Goal: Task Accomplishment & Management: Manage account settings

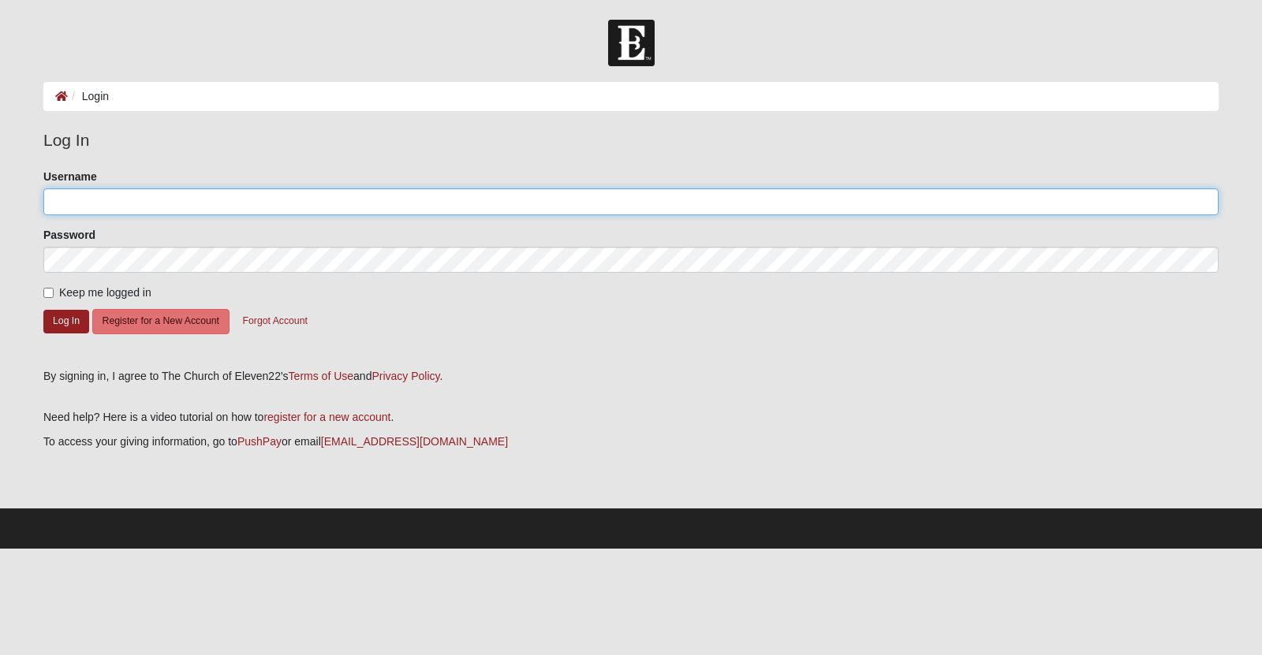
type input "Msanders"
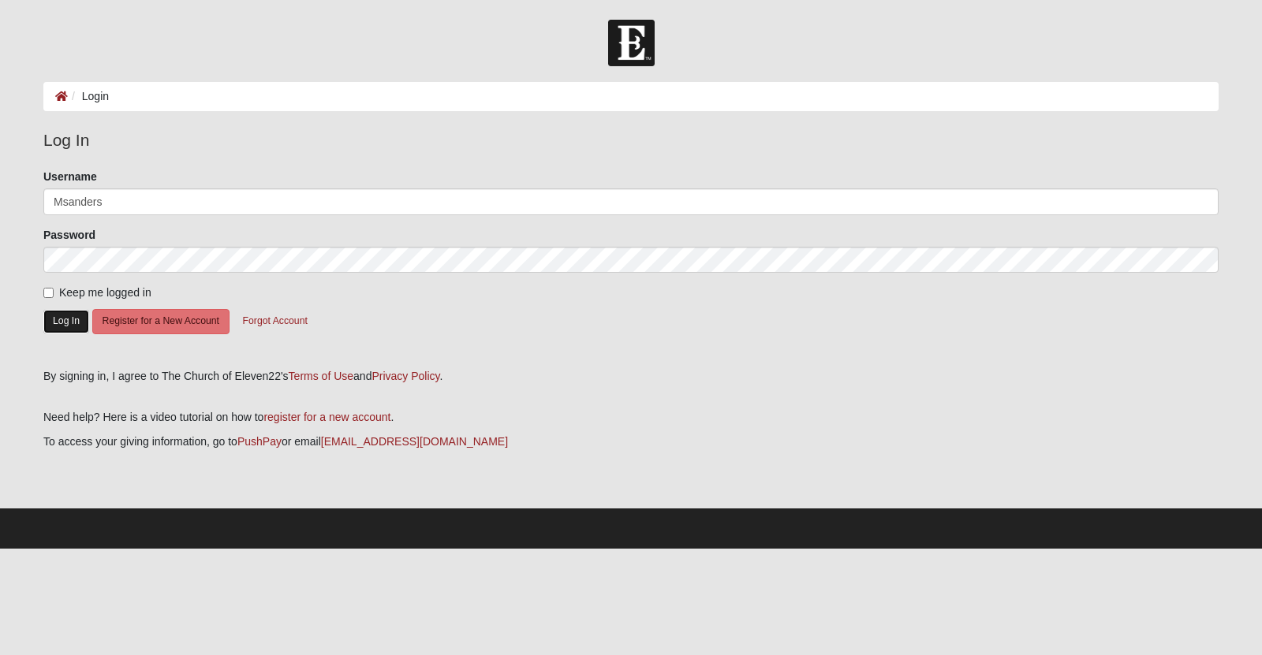
click at [63, 333] on button "Log In" at bounding box center [66, 321] width 46 height 23
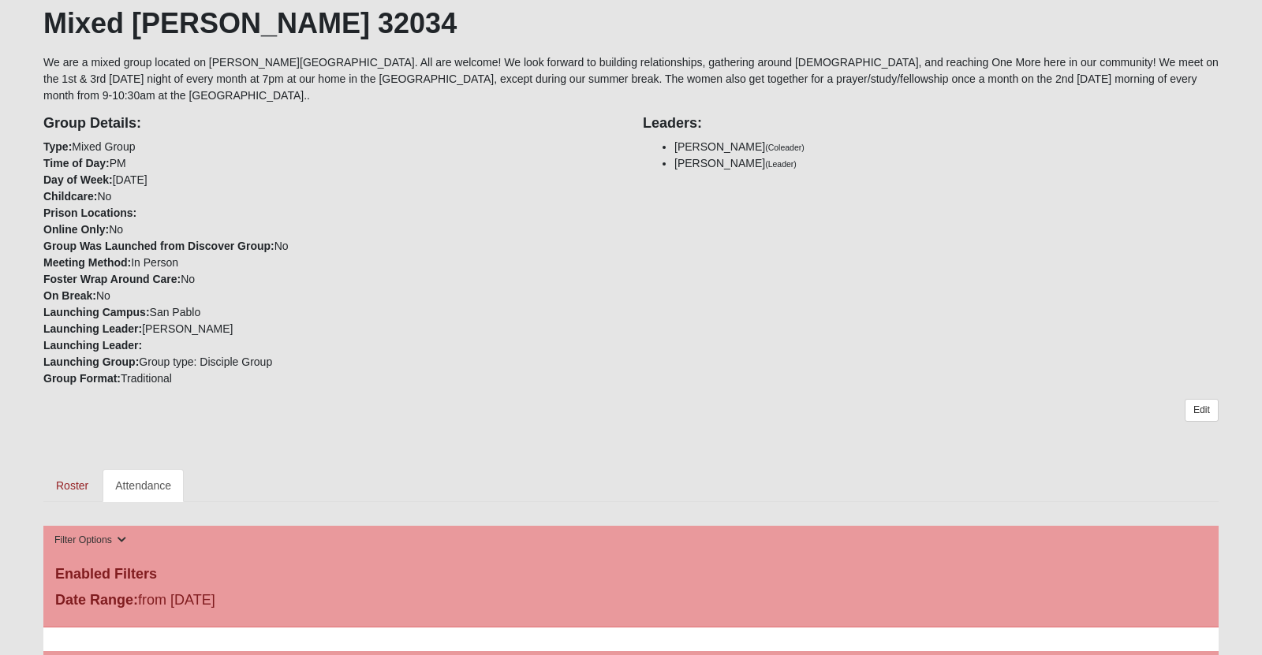
scroll to position [302, 0]
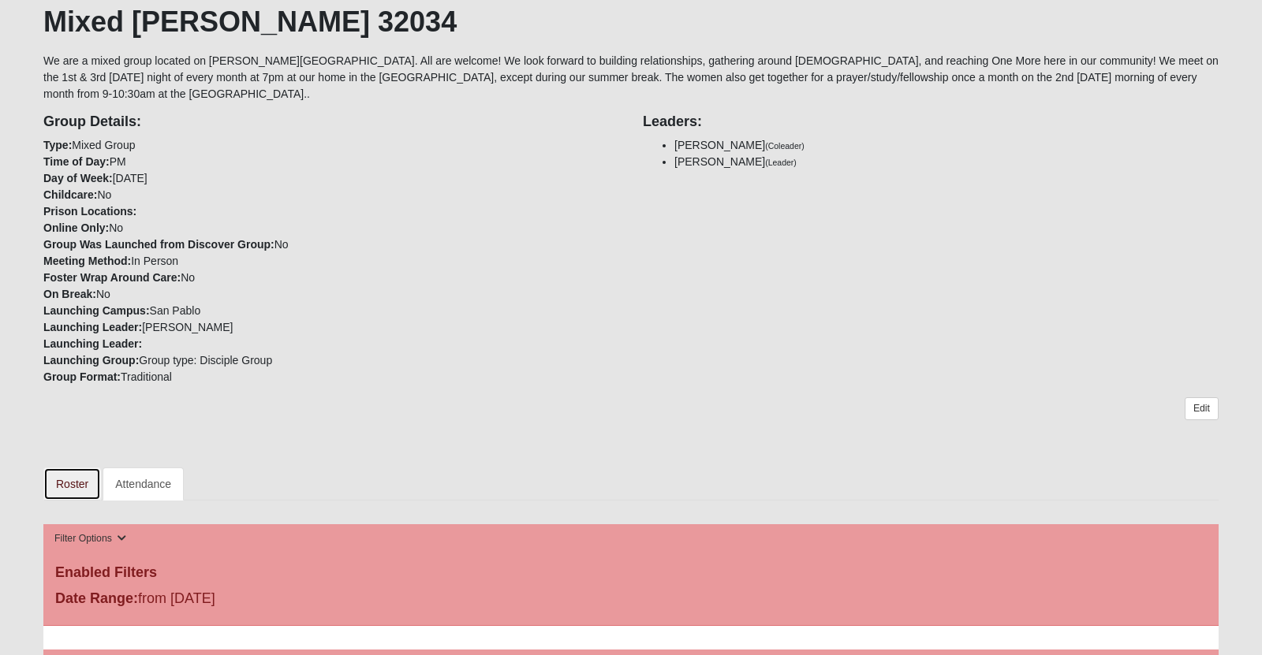
click at [72, 501] on link "Roster" at bounding box center [72, 484] width 58 height 33
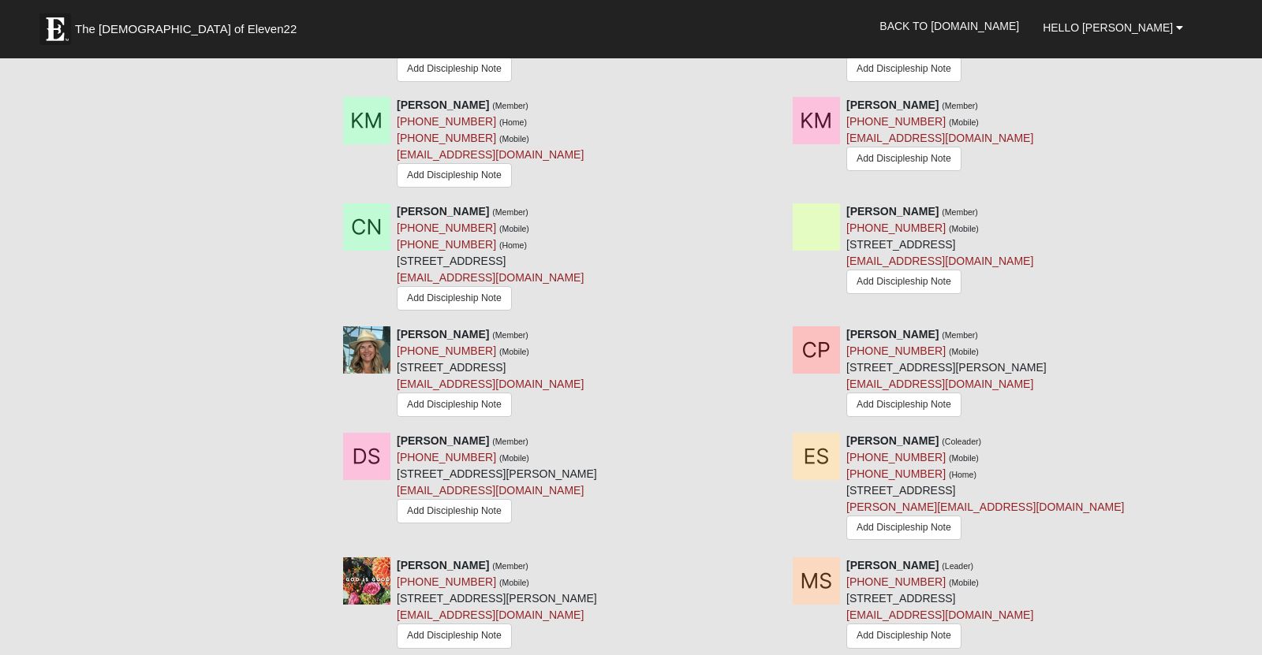
scroll to position [1426, 0]
